Goal: Task Accomplishment & Management: Manage account settings

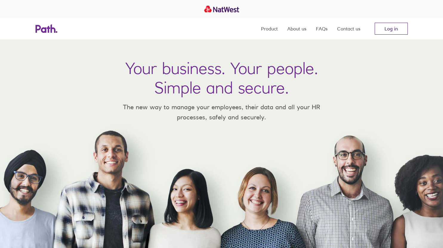
click at [400, 28] on link "Log in" at bounding box center [391, 29] width 33 height 12
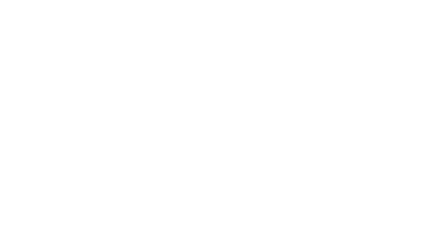
click at [223, 54] on div at bounding box center [223, 124] width 447 height 248
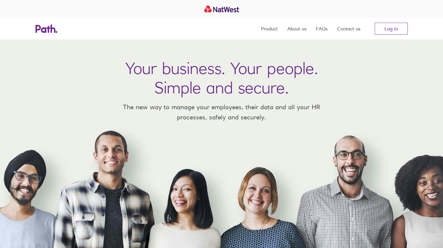
click at [414, 27] on div "Product About us FAQs Contact us Log in" at bounding box center [221, 28] width 443 height 21
click at [391, 26] on link "Log in" at bounding box center [391, 29] width 33 height 12
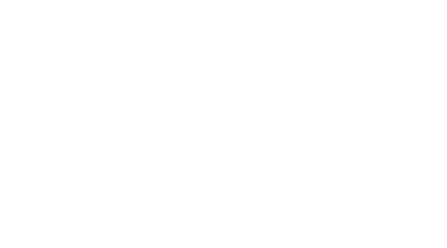
click at [213, 97] on div at bounding box center [223, 124] width 447 height 248
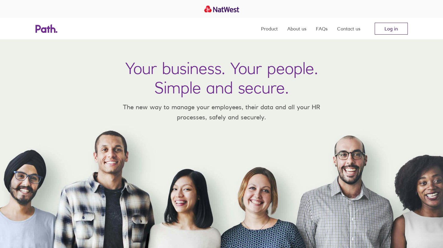
click at [394, 26] on link "Log in" at bounding box center [391, 29] width 33 height 12
